Goal: Task Accomplishment & Management: Complete application form

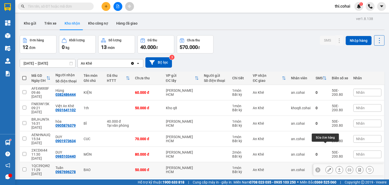
click at [326, 165] on button at bounding box center [329, 169] width 7 height 9
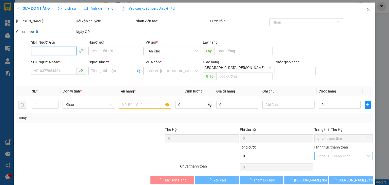
type input "0987696278"
type input "Tuấn"
type input "50.000"
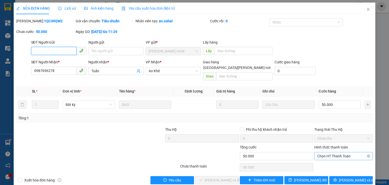
click at [325, 152] on span "Chọn HT Thanh Toán" at bounding box center [343, 156] width 52 height 8
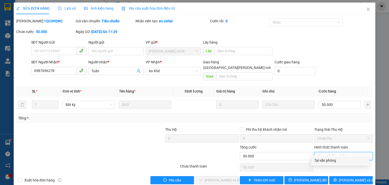
click at [322, 161] on div "Tại văn phòng" at bounding box center [340, 161] width 52 height 6
type input "0"
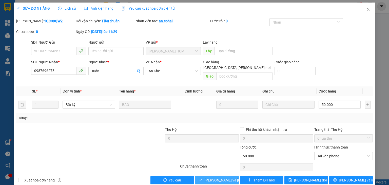
click at [226, 176] on button "[PERSON_NAME] và [PERSON_NAME] hàng" at bounding box center [217, 180] width 44 height 8
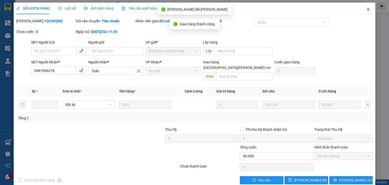
click at [366, 8] on icon "close" at bounding box center [368, 9] width 4 height 4
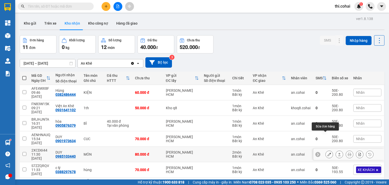
click at [327, 152] on icon at bounding box center [329, 154] width 4 height 4
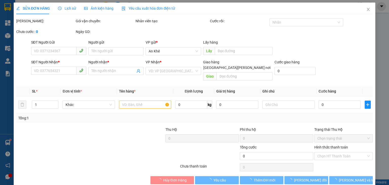
type input "0985103440"
type input "DUY"
type input "80.000"
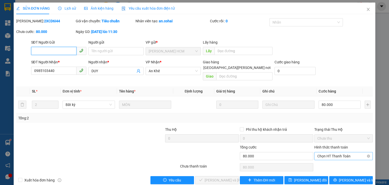
click at [323, 152] on span "Chọn HT Thanh Toán" at bounding box center [343, 156] width 52 height 8
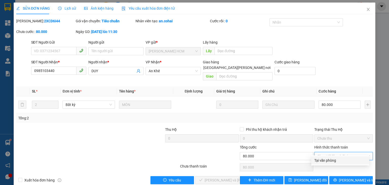
click at [323, 162] on div "Tại văn phòng" at bounding box center [340, 161] width 52 height 6
type input "0"
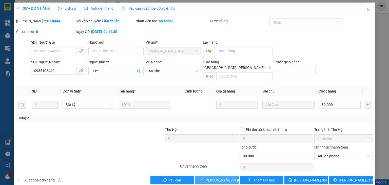
click at [228, 177] on span "[PERSON_NAME] và [PERSON_NAME] hàng" at bounding box center [239, 180] width 68 height 6
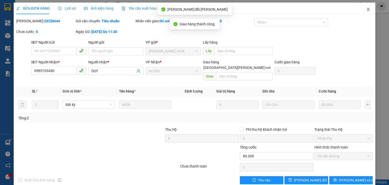
click at [367, 9] on icon "close" at bounding box center [368, 9] width 3 height 3
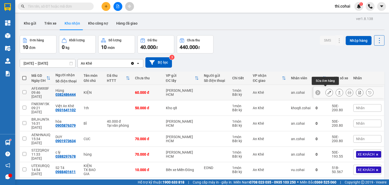
click at [327, 91] on icon at bounding box center [329, 93] width 4 height 4
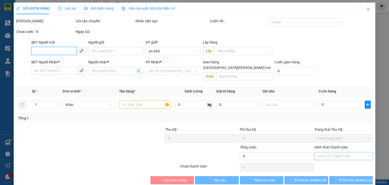
type input "0382486444"
type input "Hùng"
type input "60.000"
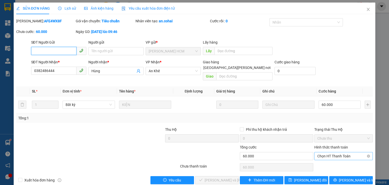
drag, startPoint x: 324, startPoint y: 146, endPoint x: 324, endPoint y: 150, distance: 3.8
click at [324, 152] on span "Chọn HT Thanh Toán" at bounding box center [343, 156] width 52 height 8
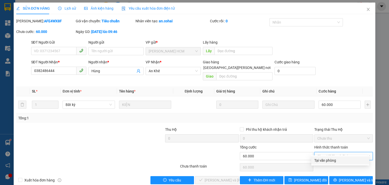
click at [324, 159] on div "Tại văn phòng" at bounding box center [340, 161] width 52 height 6
type input "0"
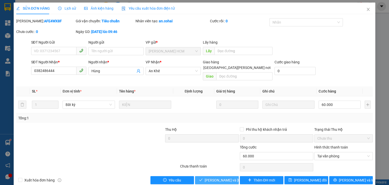
click at [215, 177] on span "[PERSON_NAME] và [PERSON_NAME] hàng" at bounding box center [239, 180] width 68 height 6
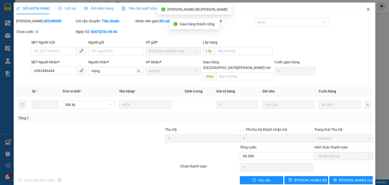
click at [367, 9] on icon "close" at bounding box center [368, 9] width 3 height 3
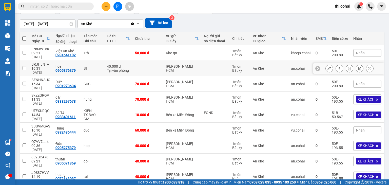
scroll to position [40, 0]
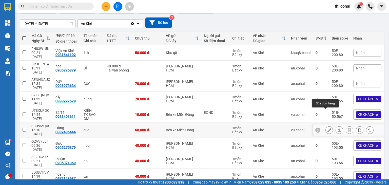
click at [327, 128] on icon at bounding box center [329, 130] width 4 height 4
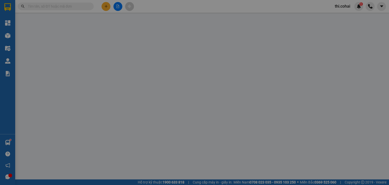
type input "0382486444"
type input "Hùng"
type input "60.000"
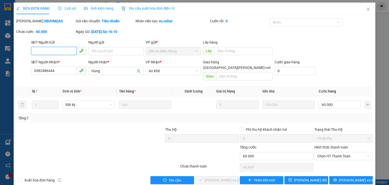
drag, startPoint x: 318, startPoint y: 149, endPoint x: 320, endPoint y: 154, distance: 5.5
click at [319, 152] on span "Chọn HT Thanh Toán" at bounding box center [343, 156] width 52 height 8
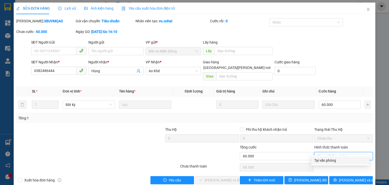
click at [320, 161] on div "Tại văn phòng" at bounding box center [340, 161] width 52 height 6
type input "0"
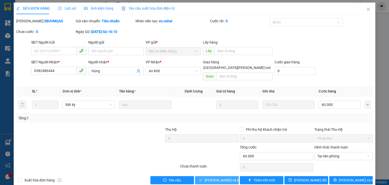
click at [227, 177] on span "[PERSON_NAME] và [PERSON_NAME] hàng" at bounding box center [239, 180] width 68 height 6
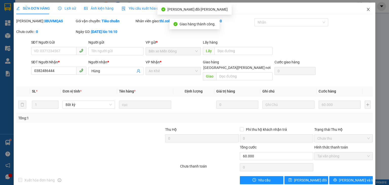
click at [365, 7] on span "Close" at bounding box center [368, 10] width 14 height 14
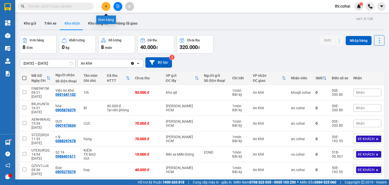
click at [106, 5] on icon "plus" at bounding box center [106, 7] width 4 height 4
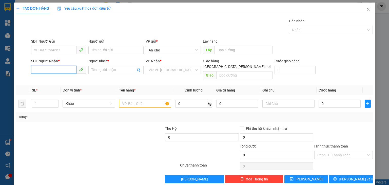
click at [53, 72] on input "SĐT Người Nhận *" at bounding box center [53, 70] width 45 height 8
type input "0347932600"
click at [113, 70] on input "Người nhận *" at bounding box center [113, 70] width 44 height 6
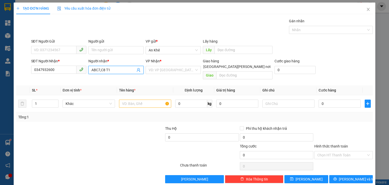
type input "ABC7,C8 T1"
click at [157, 74] on div "[PERSON_NAME] * VD: VP [GEOGRAPHIC_DATA]" at bounding box center [173, 67] width 55 height 18
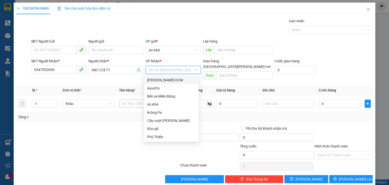
drag, startPoint x: 158, startPoint y: 72, endPoint x: 162, endPoint y: 101, distance: 29.2
click at [158, 73] on input "search" at bounding box center [172, 70] width 46 height 8
click at [166, 120] on div "Cầu vượt [PERSON_NAME]" at bounding box center [171, 121] width 49 height 6
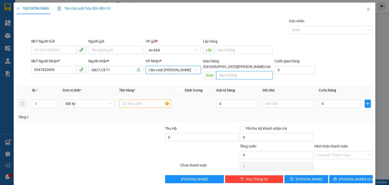
click at [238, 71] on input "text" at bounding box center [244, 75] width 56 height 8
type input "Bầu Xéo"
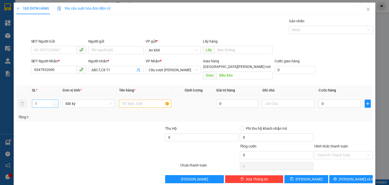
type input "2"
click at [56, 101] on span "up" at bounding box center [55, 102] width 3 height 3
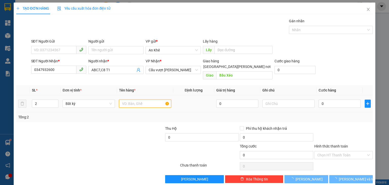
click at [123, 100] on input "text" at bounding box center [145, 104] width 52 height 8
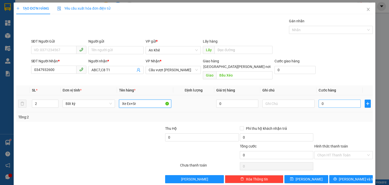
type input "Xe Ex+Sr"
click at [330, 101] on input "0" at bounding box center [340, 104] width 42 height 8
type input "9"
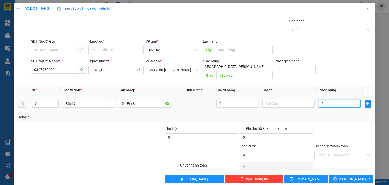
type input "90"
type input "900"
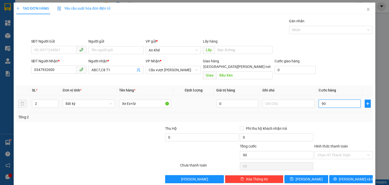
type input "900"
type input "900.000"
click at [316, 175] on button "[PERSON_NAME]" at bounding box center [306, 179] width 44 height 8
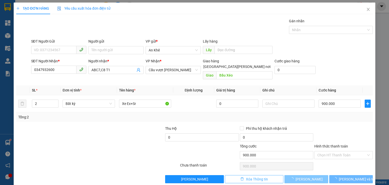
type input "1"
type input "0"
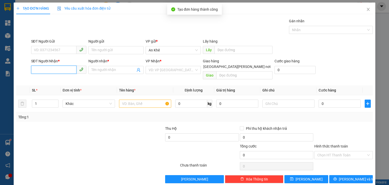
drag, startPoint x: 65, startPoint y: 72, endPoint x: 48, endPoint y: 6, distance: 67.8
click at [65, 72] on input "SĐT Người Nhận *" at bounding box center [53, 70] width 45 height 8
type input "0346279876"
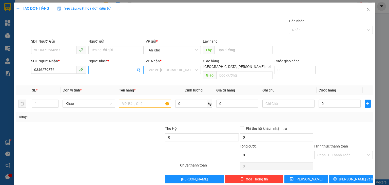
click at [97, 70] on input "Người nhận *" at bounding box center [113, 70] width 44 height 6
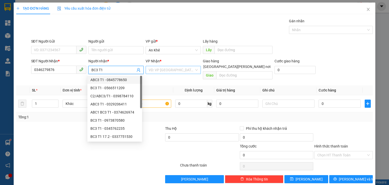
type input "BC3 T1"
drag, startPoint x: 163, startPoint y: 69, endPoint x: 165, endPoint y: 83, distance: 14.4
click at [163, 70] on input "search" at bounding box center [172, 70] width 46 height 8
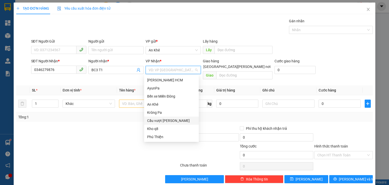
click at [169, 118] on div "Cầu vượt [PERSON_NAME]" at bounding box center [171, 121] width 49 height 6
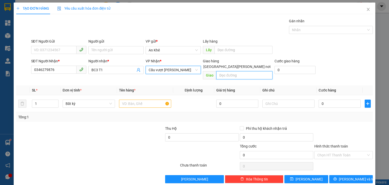
click at [224, 71] on input "text" at bounding box center [244, 75] width 56 height 8
type input "Bến Cam"
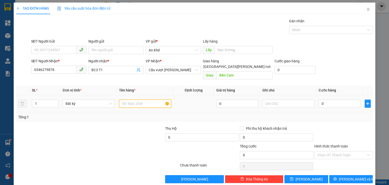
click at [123, 101] on input "text" at bounding box center [145, 104] width 52 height 8
type input "Xe Vs"
click at [341, 101] on input "0" at bounding box center [340, 104] width 42 height 8
type input "5"
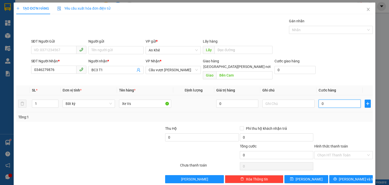
type input "5"
type input "50"
type input "500"
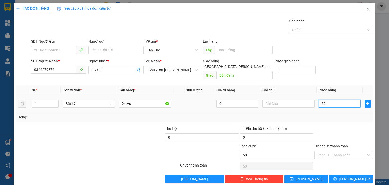
type input "500"
type input "500.000"
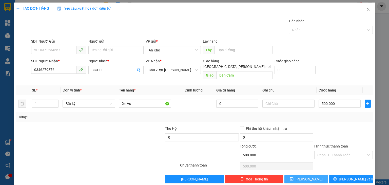
click at [306, 176] on span "[PERSON_NAME]" at bounding box center [309, 179] width 27 height 6
type input "0"
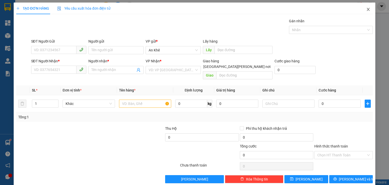
click at [366, 10] on icon "close" at bounding box center [368, 9] width 4 height 4
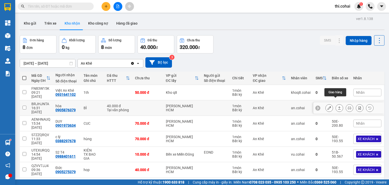
click at [338, 106] on icon at bounding box center [339, 107] width 3 height 3
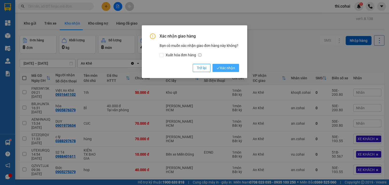
click at [230, 68] on span "Xác nhận" at bounding box center [226, 68] width 18 height 6
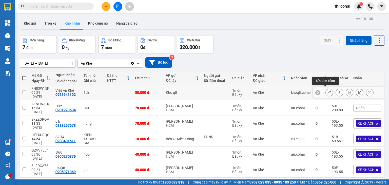
click at [327, 92] on icon at bounding box center [329, 93] width 4 height 4
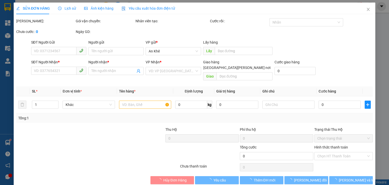
type input "0931641102"
type input "Việt An Khê"
type input "50.000"
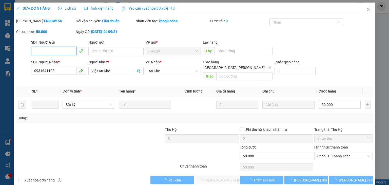
click at [330, 152] on span "Chọn HT Thanh Toán" at bounding box center [343, 156] width 52 height 8
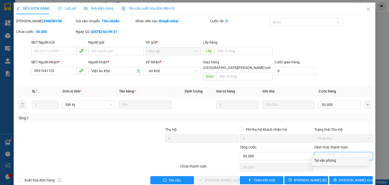
drag, startPoint x: 329, startPoint y: 160, endPoint x: 321, endPoint y: 162, distance: 8.7
click at [329, 160] on div "Tại văn phòng" at bounding box center [340, 161] width 52 height 6
type input "0"
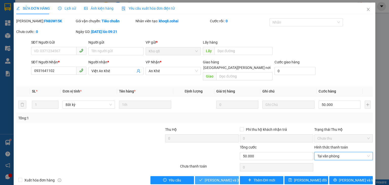
click at [222, 177] on span "[PERSON_NAME] và [PERSON_NAME] hàng" at bounding box center [239, 180] width 68 height 6
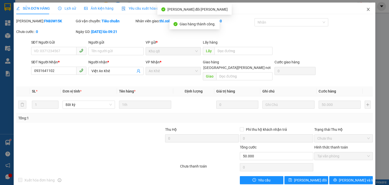
click at [367, 9] on icon "close" at bounding box center [368, 9] width 3 height 3
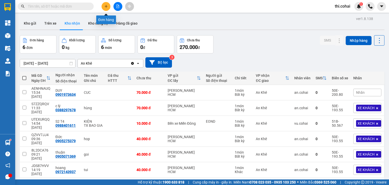
click at [104, 3] on button at bounding box center [106, 6] width 9 height 9
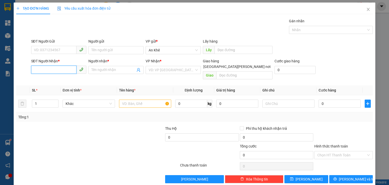
click at [66, 69] on input "SĐT Người Nhận *" at bounding box center [53, 70] width 45 height 8
type input "0985801781"
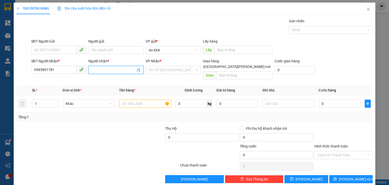
click at [100, 71] on input "Người nhận *" at bounding box center [113, 70] width 44 height 6
type input "[PERSON_NAME]"
click at [158, 68] on input "search" at bounding box center [172, 70] width 46 height 8
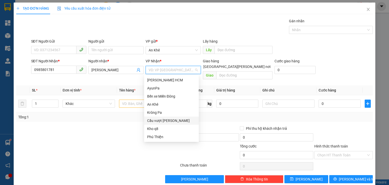
drag, startPoint x: 166, startPoint y: 120, endPoint x: 212, endPoint y: 87, distance: 56.0
click at [169, 117] on div "Cầu vượt [PERSON_NAME]" at bounding box center [171, 121] width 55 height 8
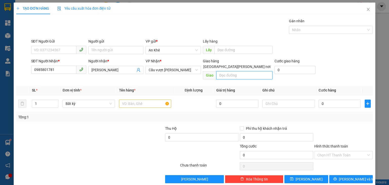
click at [238, 72] on input "text" at bounding box center [244, 75] width 56 height 8
type input "N3 Tam An"
click at [154, 100] on input "text" at bounding box center [145, 104] width 52 height 8
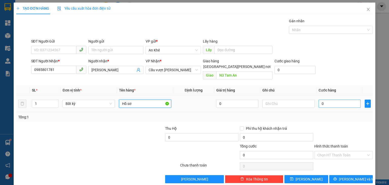
type input "Hồ sơ"
click at [321, 100] on input "0" at bounding box center [340, 104] width 42 height 8
type input "3"
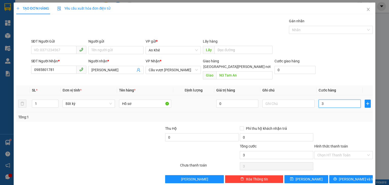
type input "30"
type input "30.000"
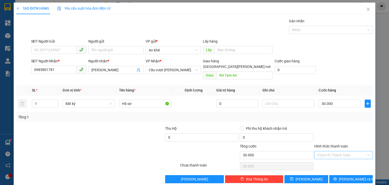
click at [336, 151] on input "Hình thức thanh toán" at bounding box center [341, 155] width 49 height 8
click at [332, 160] on div "Tại văn phòng" at bounding box center [340, 159] width 52 height 6
type input "0"
click at [313, 175] on button "[PERSON_NAME]" at bounding box center [306, 179] width 44 height 8
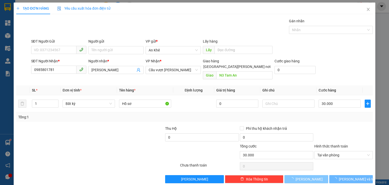
type input "0"
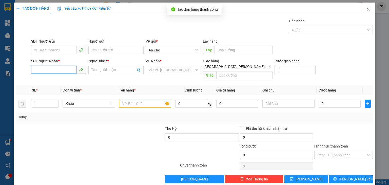
click at [62, 73] on input "SĐT Người Nhận *" at bounding box center [53, 70] width 45 height 8
type input "0903882696"
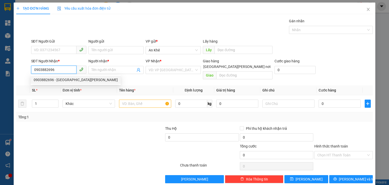
click at [70, 81] on div "0903882696 - [GEOGRAPHIC_DATA][PERSON_NAME]" at bounding box center [76, 80] width 84 height 6
type input "Cô [PERSON_NAME]"
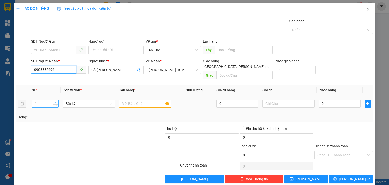
type input "0903882696"
type input "2"
click at [56, 102] on icon "up" at bounding box center [56, 103] width 2 height 2
click at [122, 100] on input "text" at bounding box center [145, 104] width 52 height 8
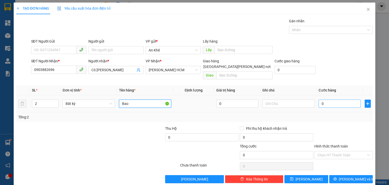
type input "Bao"
click at [322, 100] on input "0" at bounding box center [340, 104] width 42 height 8
type input "2"
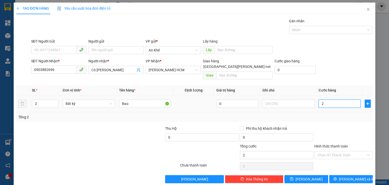
type input "20"
type input "200"
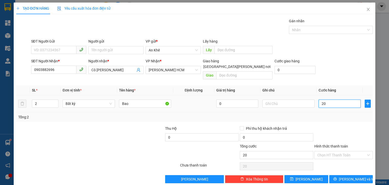
type input "200"
type input "200.000"
click at [308, 176] on span "[PERSON_NAME]" at bounding box center [309, 179] width 27 height 6
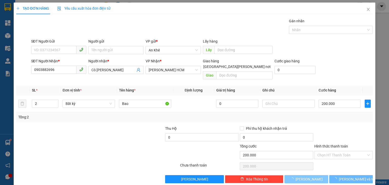
type input "1"
type input "0"
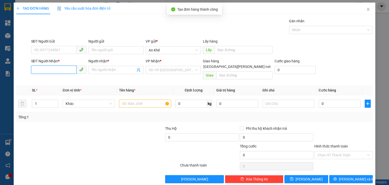
click at [47, 68] on input "SĐT Người Nhận *" at bounding box center [53, 70] width 45 height 8
click at [366, 10] on icon "close" at bounding box center [368, 9] width 4 height 4
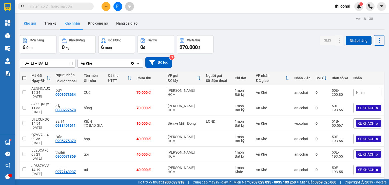
click at [29, 21] on button "Kho gửi" at bounding box center [30, 23] width 21 height 12
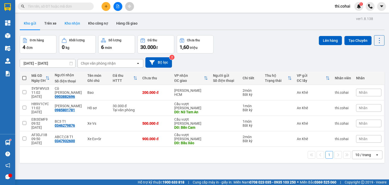
click at [72, 23] on button "Kho nhận" at bounding box center [73, 23] width 24 height 12
